Goal: Navigation & Orientation: Understand site structure

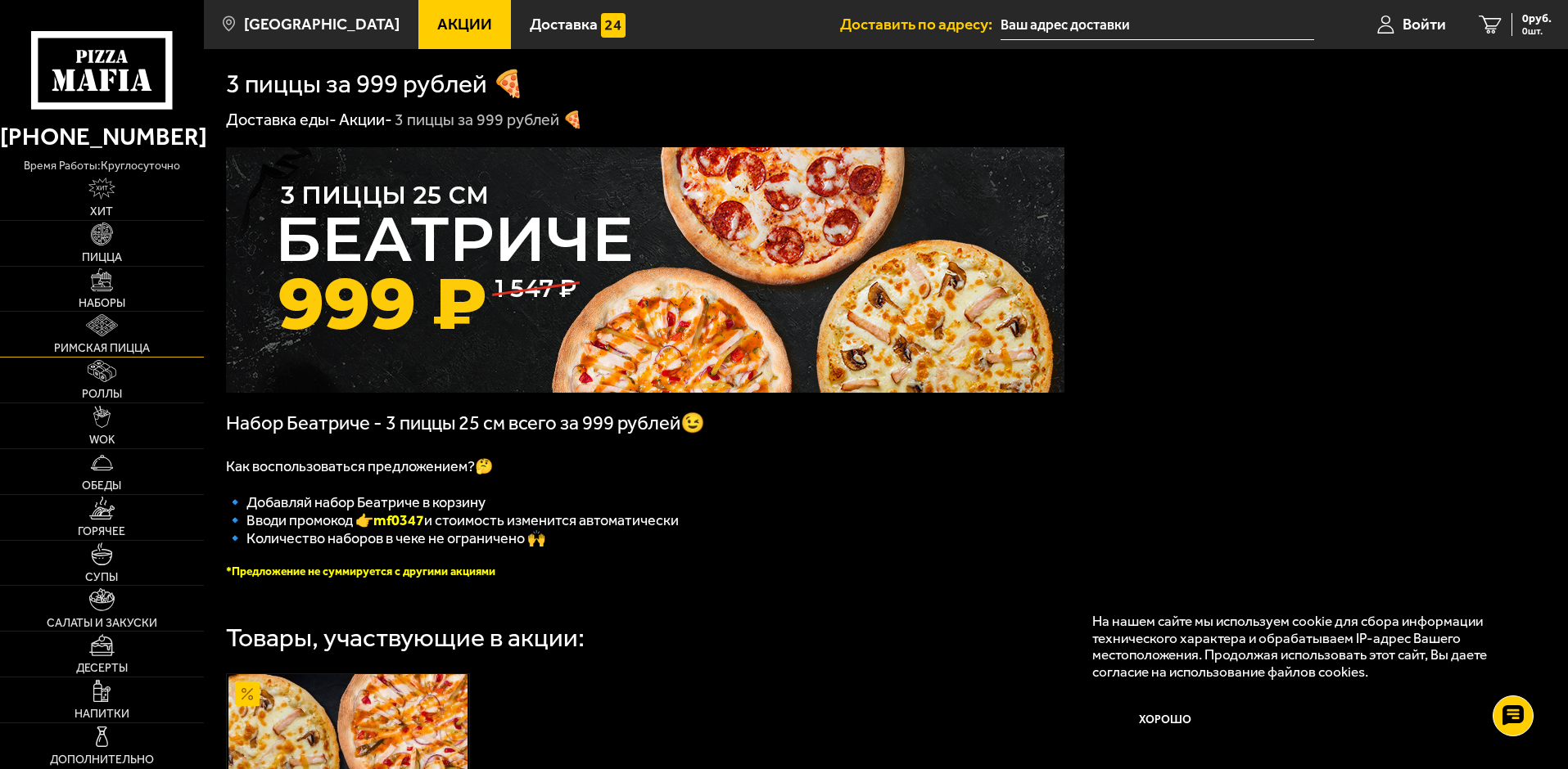
click at [103, 313] on link "Римская пицца" at bounding box center [102, 334] width 204 height 45
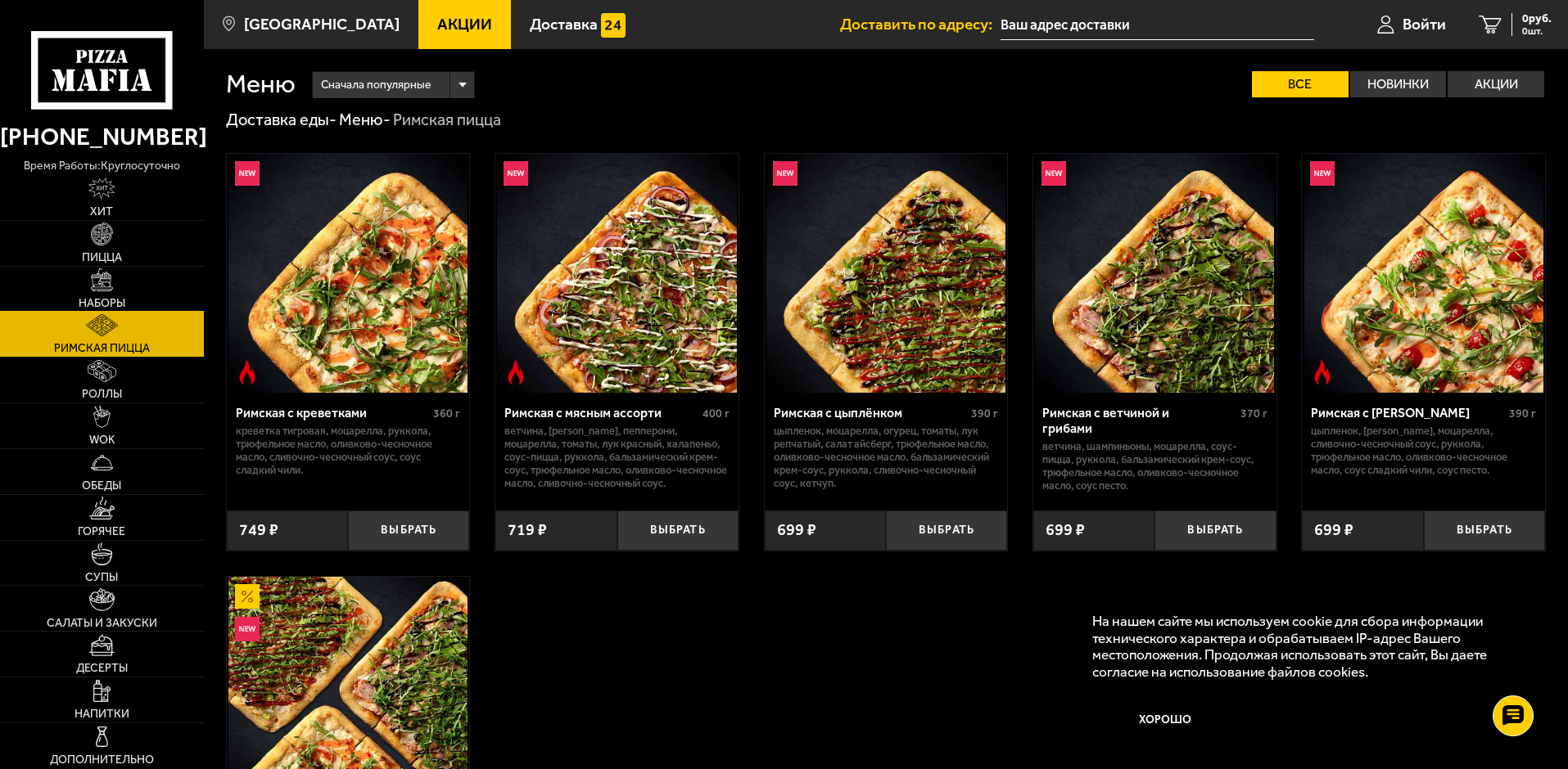
click at [103, 283] on img at bounding box center [101, 279] width 22 height 22
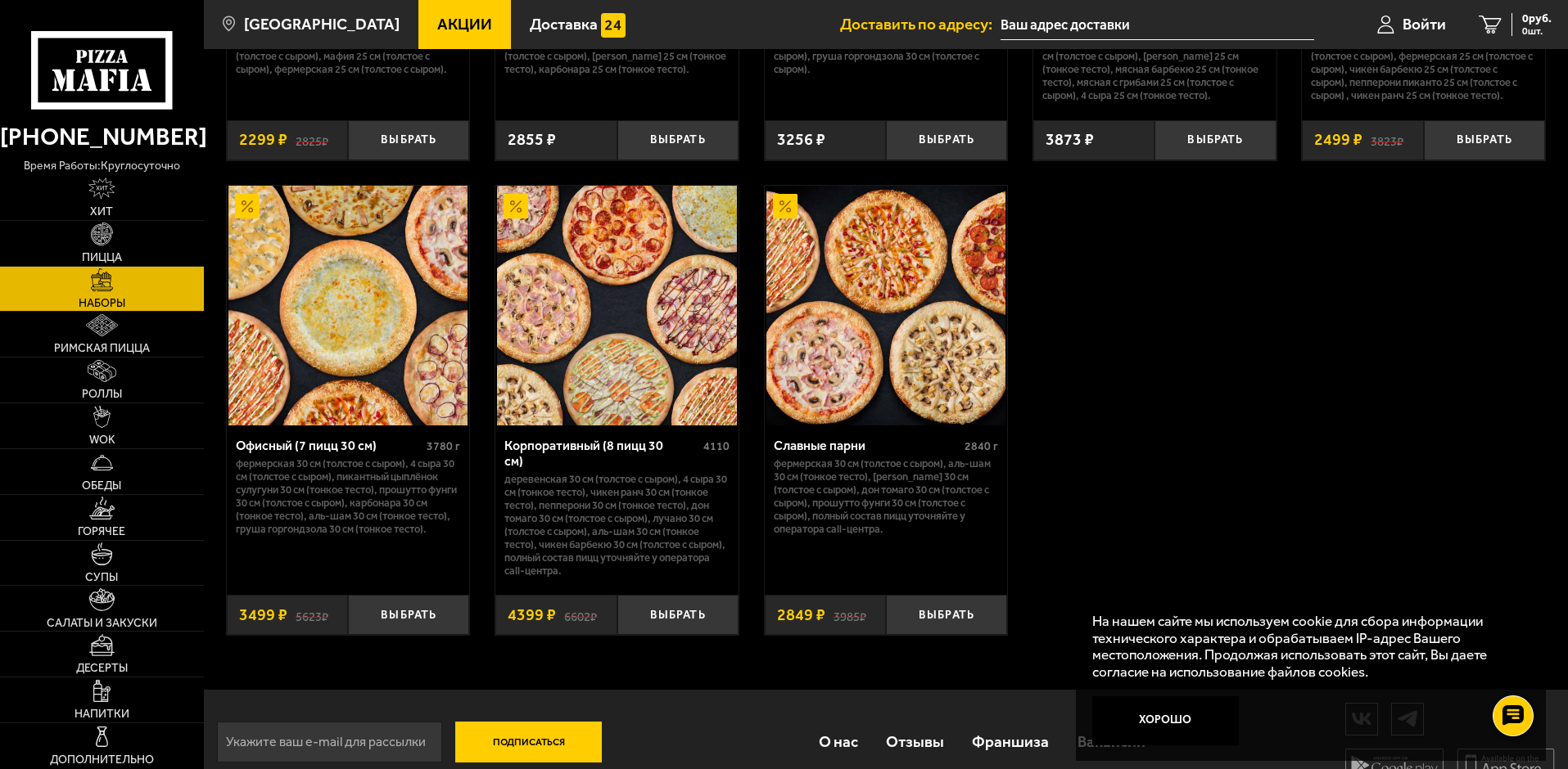
scroll to position [2508, 0]
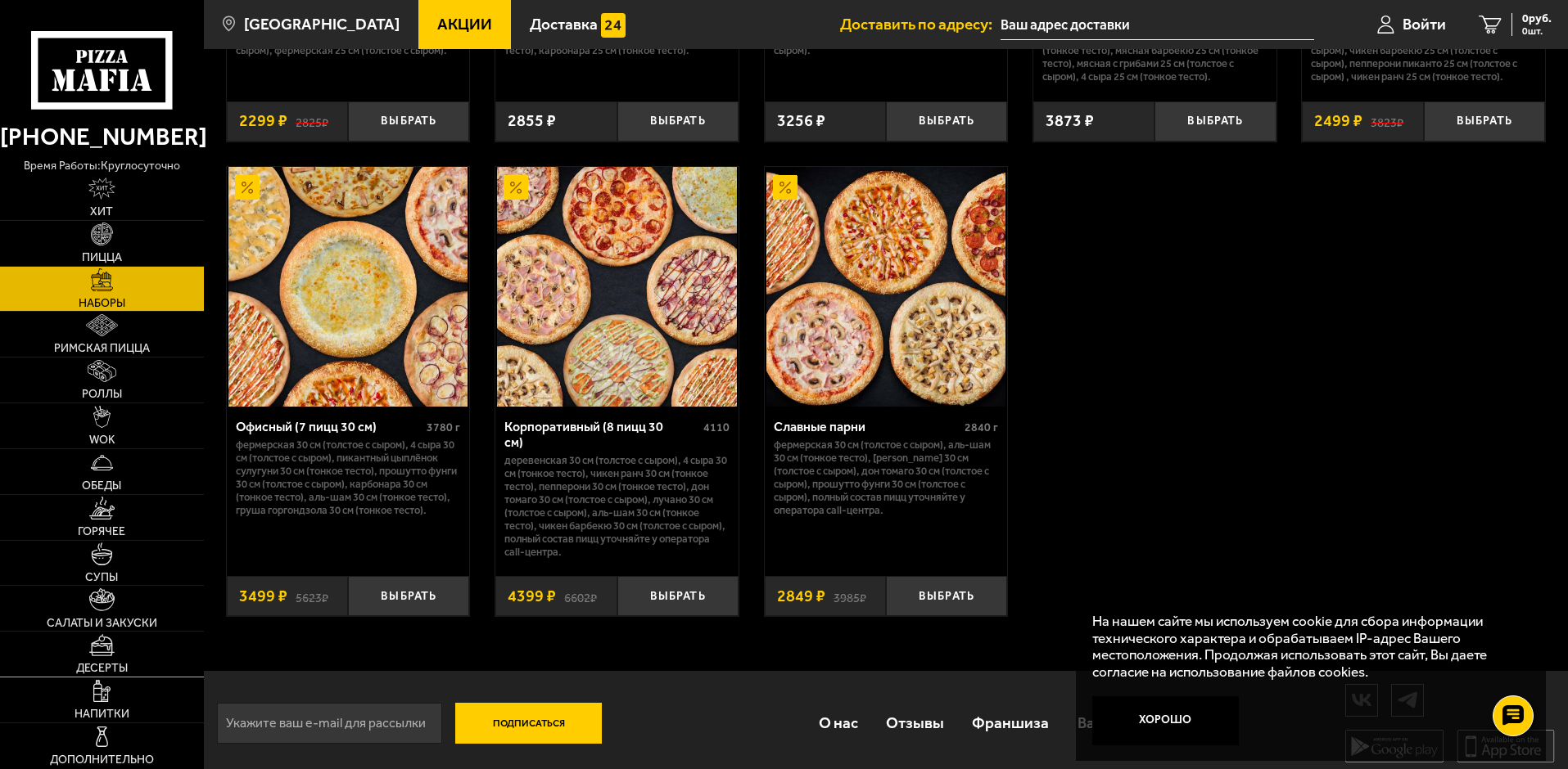
click at [89, 662] on link "Десерты" at bounding box center [102, 654] width 204 height 45
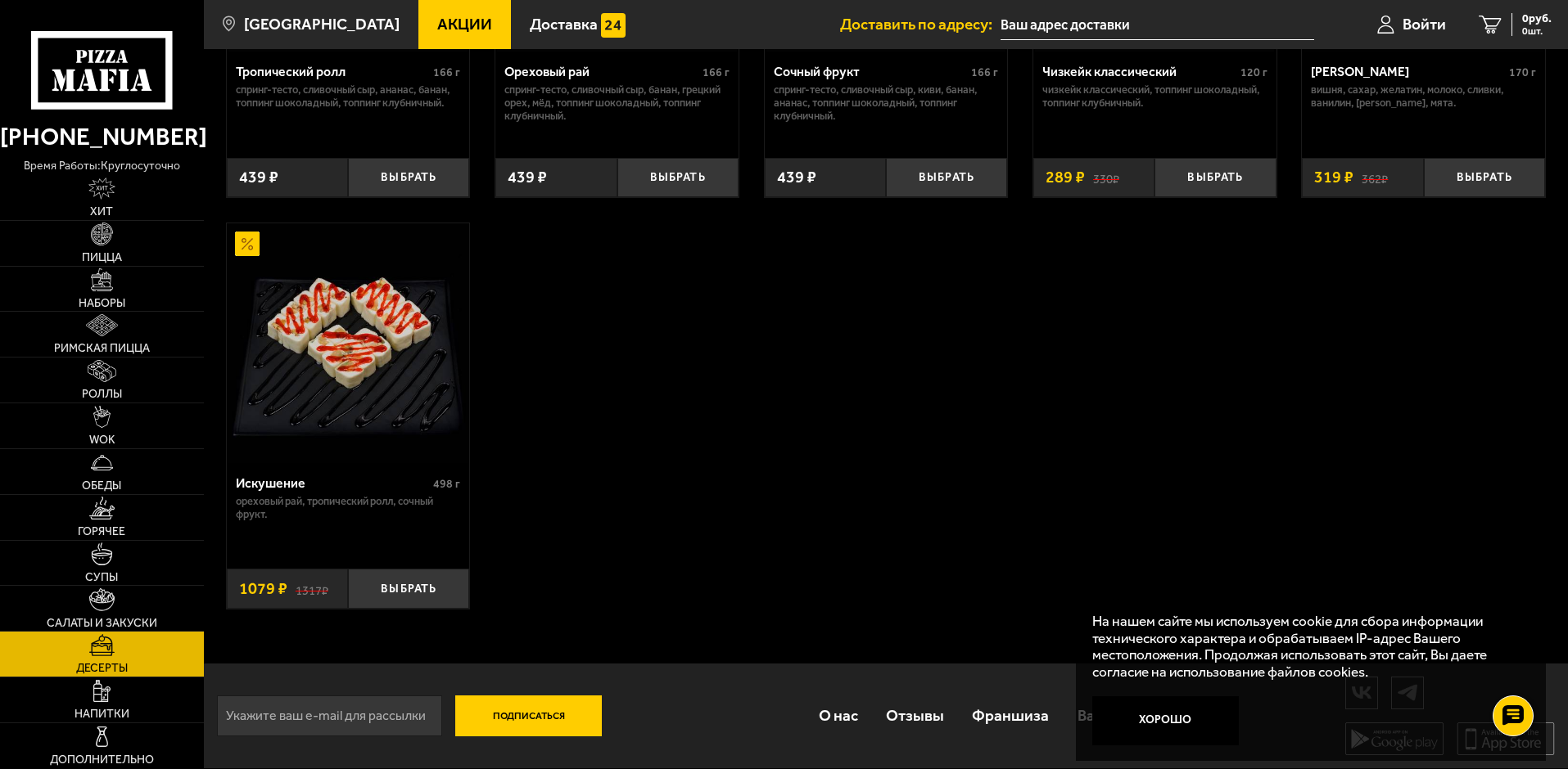
scroll to position [757, 0]
click at [99, 522] on link "Горячее" at bounding box center [102, 517] width 204 height 45
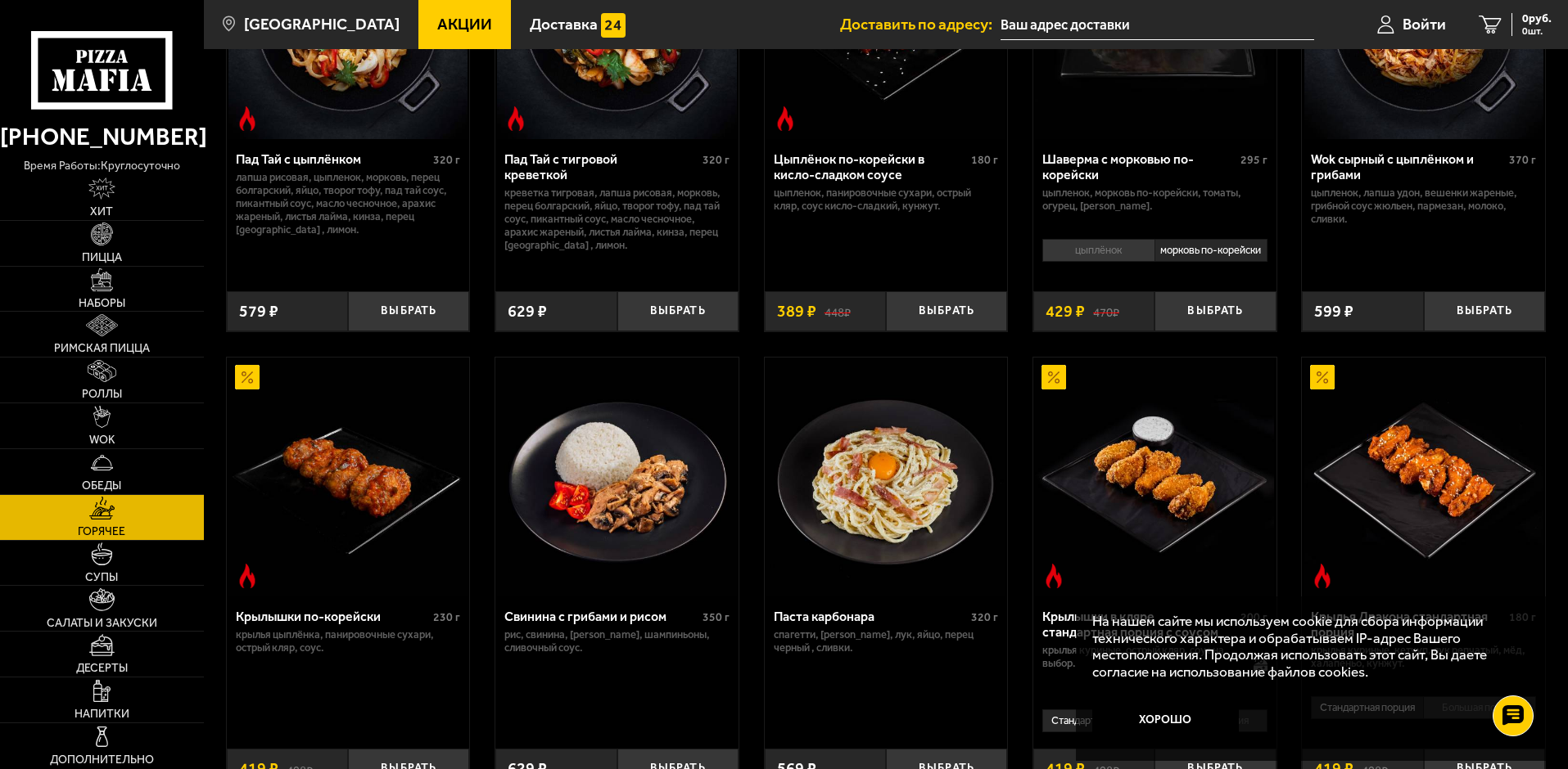
scroll to position [206, 0]
